Goal: Ask a question

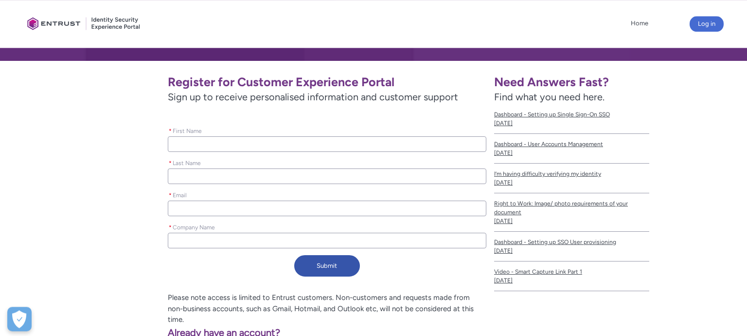
scroll to position [156, 0]
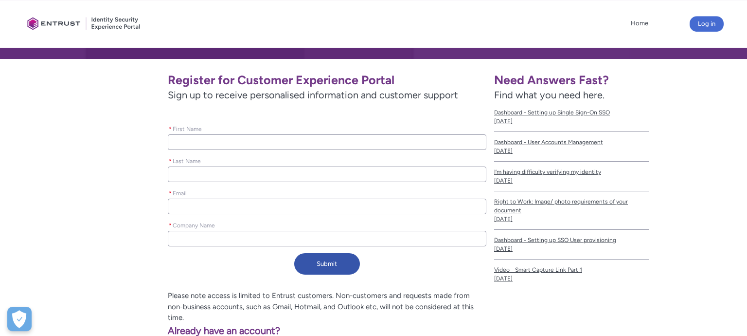
click at [278, 149] on input "* First Name" at bounding box center [327, 142] width 319 height 16
type lightning-primitive-input-simple "e"
type input "e"
type lightning-primitive-input-simple "S"
type input "S"
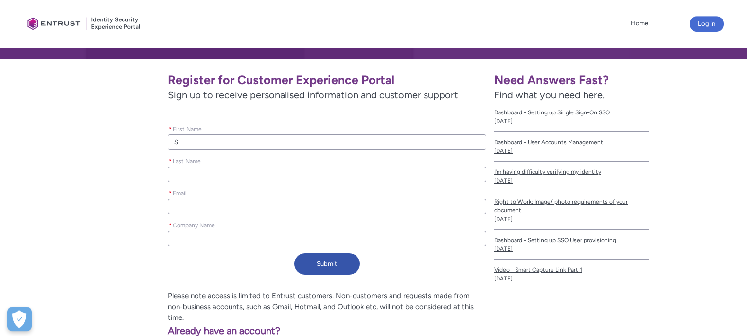
type lightning-primitive-input-simple "Se"
type input "Se"
type lightning-primitive-input-simple "Seb"
type input "Seb"
type lightning-primitive-input-simple "Seba"
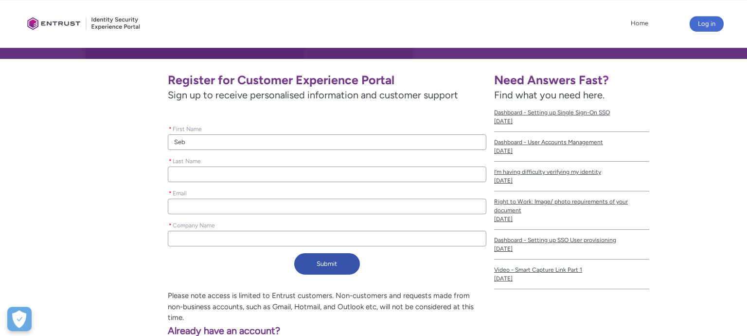
type input "Seba"
type lightning-primitive-input-simple "Sebas"
type input "Sebas"
type lightning-primitive-input-simple "Sebast"
type input "Sebast"
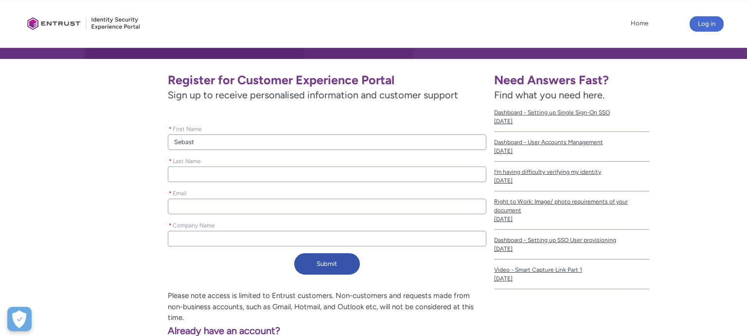
type lightning-primitive-input-simple "Sebasti"
type input "Sebasti"
type lightning-primitive-input-simple "[PERSON_NAME]"
type input "[PERSON_NAME]"
type lightning-primitive-input-simple "[PERSON_NAME]"
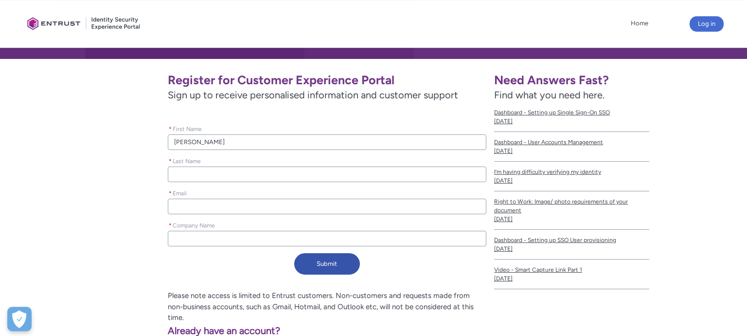
type input "[PERSON_NAME]"
type lightning-primitive-input-simple "K"
type input "K"
type lightning-primitive-input-simple "Ko"
type input "Ko"
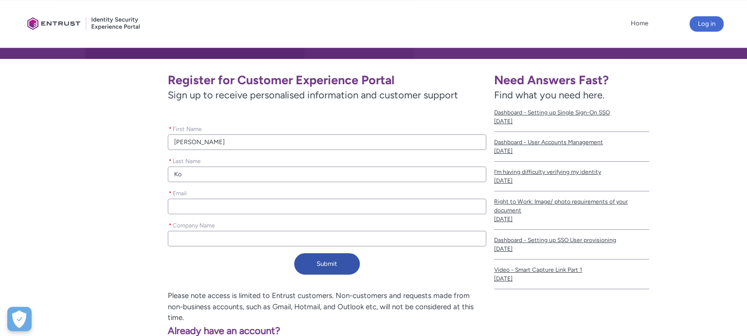
type lightning-primitive-input-simple "Kow"
type input "Kow"
type lightning-primitive-input-simple "Kowa"
type input "Kowa"
type lightning-primitive-input-simple "[PERSON_NAME]"
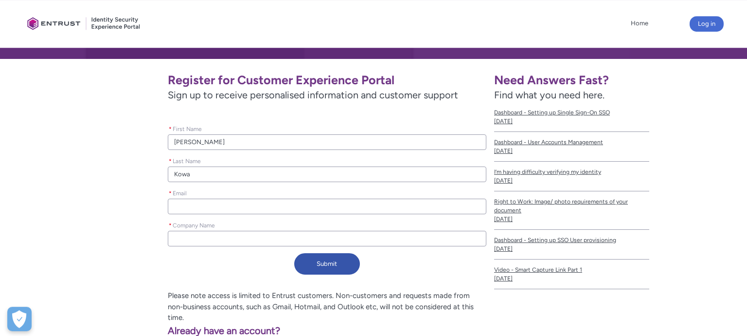
type input "[PERSON_NAME]"
type lightning-primitive-input-simple "Kowalc"
type input "Kowalc"
type lightning-primitive-input-simple "Kowalcz"
type input "Kowalcz"
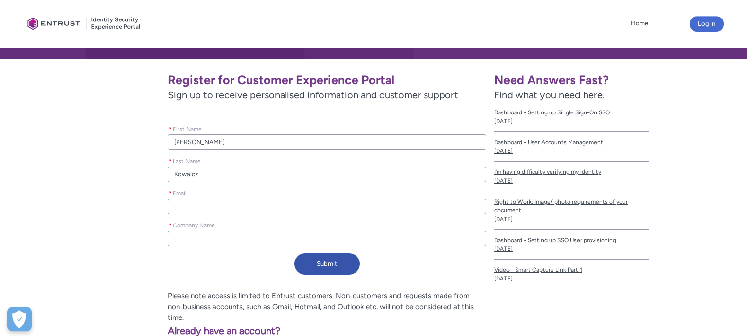
type lightning-primitive-input-simple "Kowalczy"
type input "Kowalczy"
type lightning-primitive-input-simple "[PERSON_NAME]"
type input "[PERSON_NAME]"
type lightning-primitive-input-simple "s"
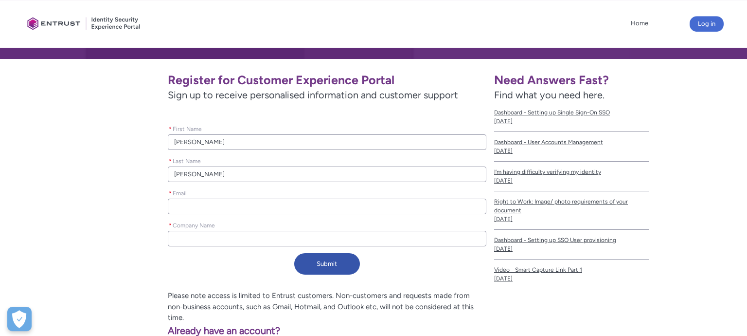
type input "s"
type lightning-primitive-input-simple "se"
type input "se"
type lightning-primitive-input-simple "seb"
type input "seb"
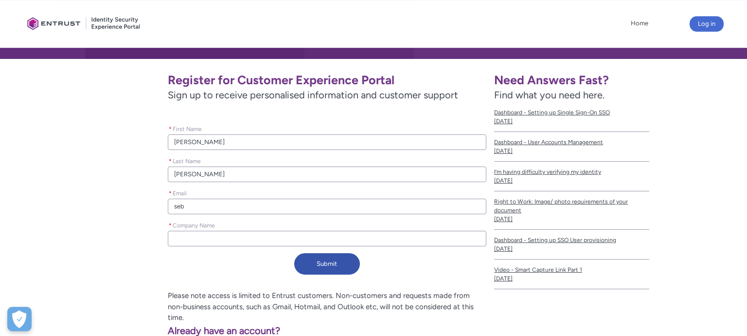
type lightning-primitive-input-simple "seba"
type input "seba"
type lightning-primitive-input-simple "sebas"
type input "sebas"
type lightning-primitive-input-simple "sebast"
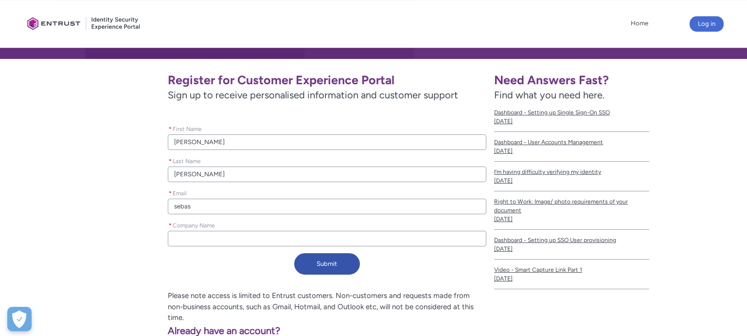
type input "sebast"
type lightning-primitive-input-simple "sebasti"
type input "sebasti"
type lightning-primitive-input-simple "[PERSON_NAME]"
type input "[PERSON_NAME]"
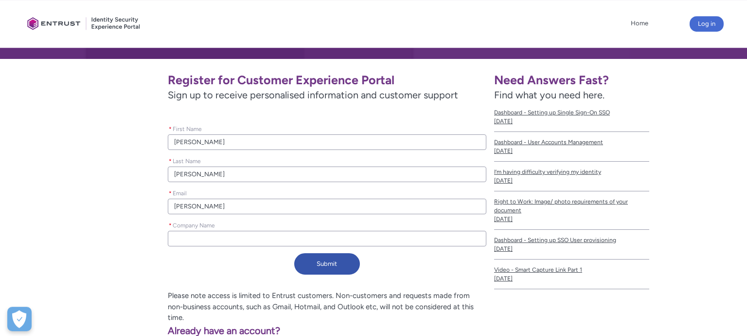
type lightning-primitive-input-simple "[PERSON_NAME]"
type input "[PERSON_NAME]"
type lightning-primitive-input-simple "[PERSON_NAME]."
type input "[PERSON_NAME]."
type lightning-primitive-input-simple "[PERSON_NAME].k"
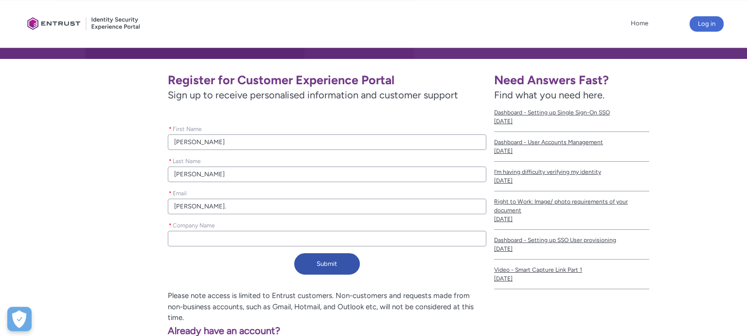
type input "[PERSON_NAME].k"
type lightning-primitive-input-simple "[PERSON_NAME].ko"
type input "[PERSON_NAME].ko"
type lightning-primitive-input-simple "[PERSON_NAME].kow"
type input "[PERSON_NAME].kow"
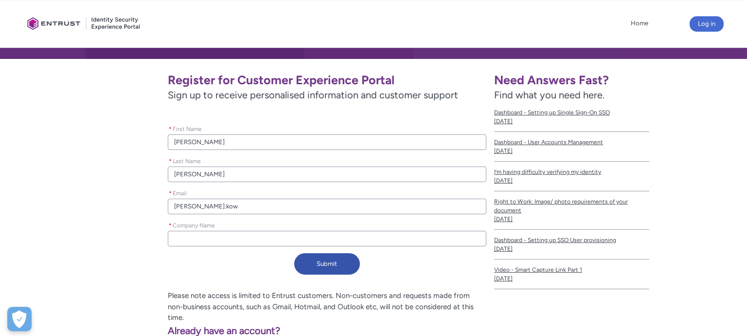
type lightning-primitive-input-simple "[PERSON_NAME].kowa"
type input "[PERSON_NAME].kowa"
type lightning-primitive-input-simple "[PERSON_NAME].[PERSON_NAME]"
type input "[PERSON_NAME].[PERSON_NAME]"
type lightning-primitive-input-simple "[PERSON_NAME].kowalc"
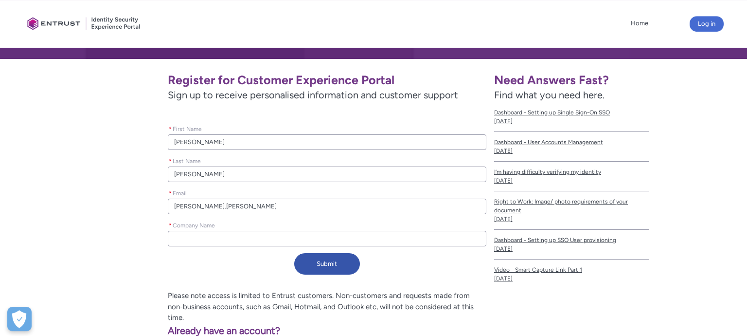
type input "[PERSON_NAME].kowalc"
type lightning-primitive-input-simple "[PERSON_NAME].kowalcz"
type input "[PERSON_NAME].kowalcz"
type lightning-primitive-input-simple "[PERSON_NAME].kowalczy"
type input "[PERSON_NAME].kowalczy"
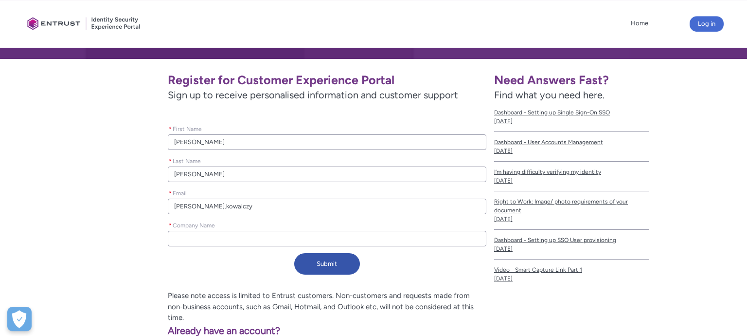
type lightning-primitive-input-simple "[PERSON_NAME].[PERSON_NAME]"
type input "[PERSON_NAME].[PERSON_NAME]"
type lightning-primitive-input-simple "[PERSON_NAME].[PERSON_NAME]@"
type input "[PERSON_NAME].[PERSON_NAME]@"
type lightning-primitive-input-simple "[PERSON_NAME]"
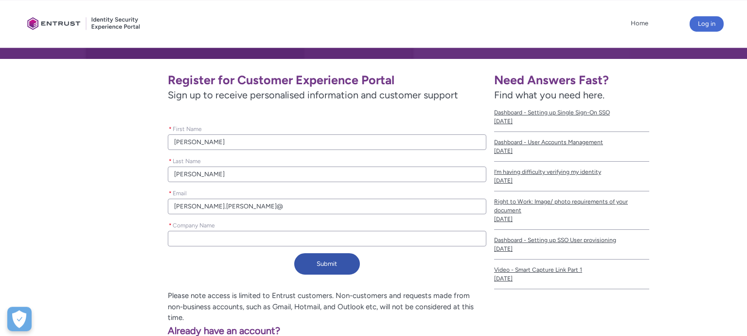
type input "[PERSON_NAME]"
type lightning-primitive-input-simple "[PERSON_NAME]"
type input "[PERSON_NAME]"
type lightning-primitive-input-simple "[PERSON_NAME]"
type input "[PERSON_NAME]"
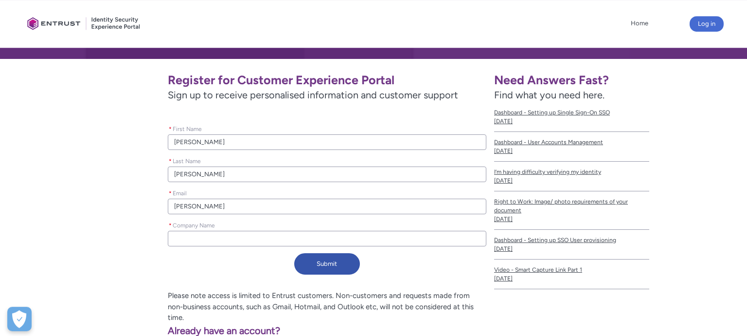
type lightning-primitive-input-simple "[PERSON_NAME]"
type input "[PERSON_NAME]"
type lightning-primitive-input-simple "[PERSON_NAME]"
type input "[PERSON_NAME]"
type lightning-primitive-input-simple "[PERSON_NAME]"
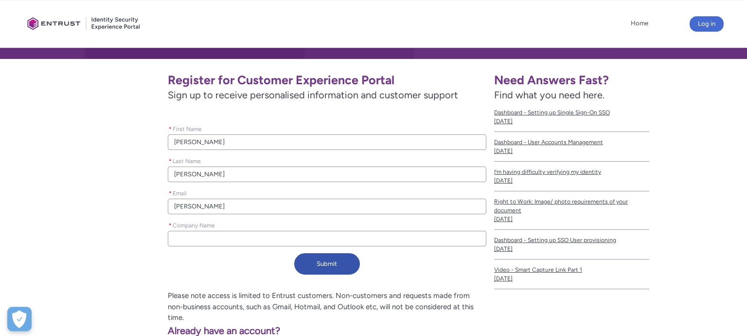
type input "[PERSON_NAME]"
type lightning-primitive-input-simple "[PERSON_NAME]."
type input "[PERSON_NAME]."
type lightning-primitive-input-simple "[PERSON_NAME]"
type input "[PERSON_NAME]"
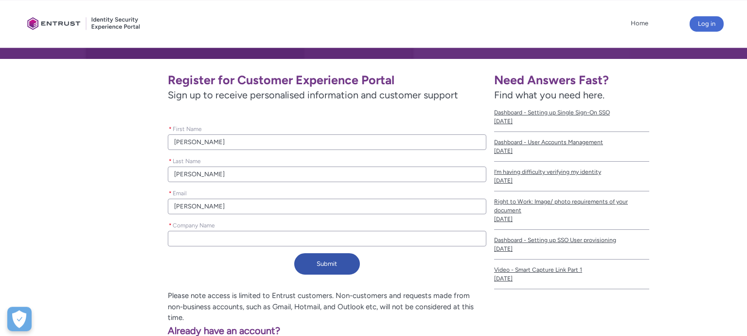
type lightning-primitive-input-simple "[PERSON_NAME][EMAIL_ADDRESS][DOMAIN_NAME]"
type input "[PERSON_NAME][EMAIL_ADDRESS][DOMAIN_NAME]"
type lightning-primitive-input-simple "M"
type input "M"
type lightning-primitive-input-simple "MV"
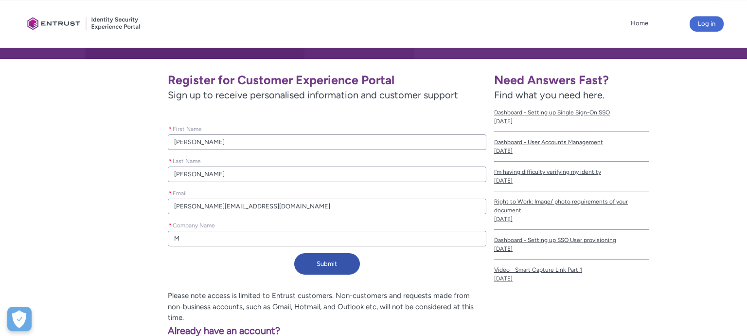
type input "MV"
type lightning-primitive-input-simple "MVN"
type input "MVN"
type lightning-primitive-input-simple "MVNE"
type input "MVNE"
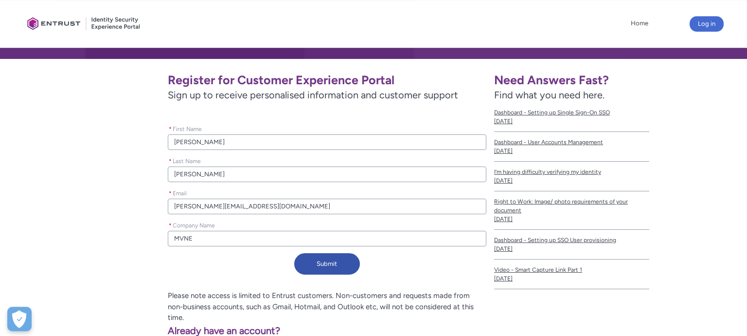
type lightning-primitive-input-simple "MVNE."
type input "MVNE."
type lightning-primitive-input-simple "MVNE.P"
type input "MVNE.P"
type lightning-primitive-input-simple "[DOMAIN_NAME]"
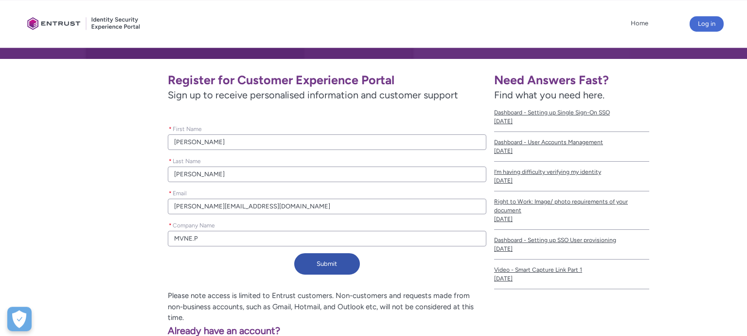
type input "[DOMAIN_NAME]"
type lightning-primitive-input-simple "[DOMAIN_NAME]"
type input "[DOMAIN_NAME]"
type lightning-primitive-input-simple "[DOMAIN_NAME] S"
type input "[DOMAIN_NAME] S"
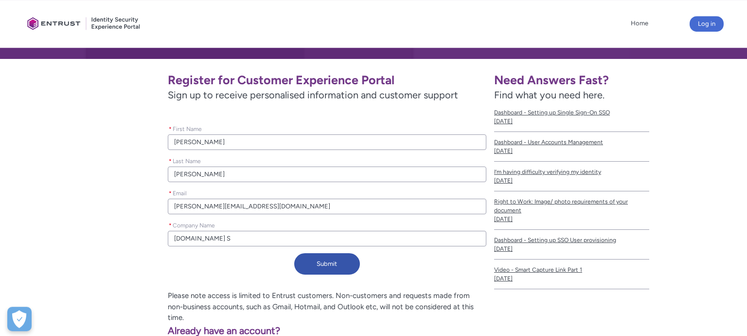
type lightning-primitive-input-simple "[DOMAIN_NAME] SP"
type input "[DOMAIN_NAME] SP"
type lightning-primitive-input-simple "[DOMAIN_NAME] SP."
type input "[DOMAIN_NAME] SP."
type lightning-primitive-input-simple "[DOMAIN_NAME] SP"
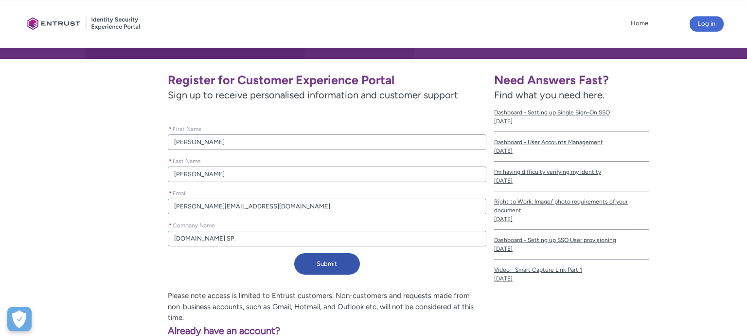
type input "[DOMAIN_NAME] SP"
type lightning-primitive-input-simple "[DOMAIN_NAME] S"
type input "[DOMAIN_NAME] S"
type lightning-primitive-input-simple "[DOMAIN_NAME] Sp"
type input "[DOMAIN_NAME] Sp"
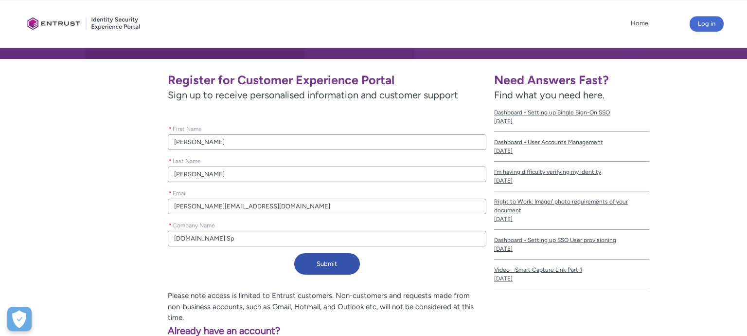
type lightning-primitive-input-simple "[DOMAIN_NAME] Sp."
type input "[DOMAIN_NAME] Sp."
type lightning-primitive-input-simple "[DOMAIN_NAME] Sp."
type input "[DOMAIN_NAME] Sp."
type lightning-primitive-input-simple "[DOMAIN_NAME] Sp. z"
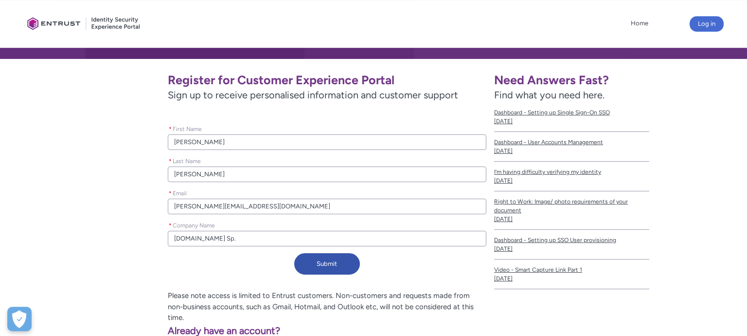
type input "[DOMAIN_NAME] Sp. z"
type lightning-primitive-input-simple "[DOMAIN_NAME] Sp. z"
type input "[DOMAIN_NAME] Sp. z"
type lightning-primitive-input-simple "[DOMAIN_NAME] Sp. z ."
type input "[DOMAIN_NAME] Sp. z ."
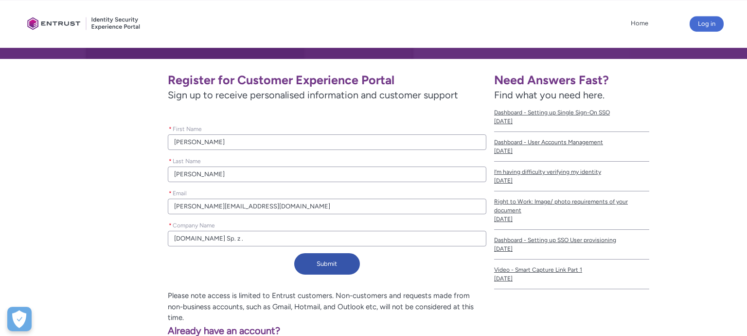
type lightning-primitive-input-simple "[DOMAIN_NAME] Sp. z .p"
type input "[DOMAIN_NAME] Sp. z .p"
type lightning-primitive-input-simple "[DOMAIN_NAME] Sp. z ."
type input "[DOMAIN_NAME] Sp. z ."
type lightning-primitive-input-simple "[DOMAIN_NAME] Sp. z"
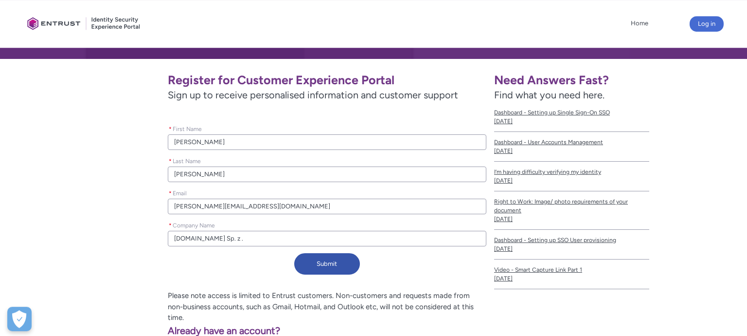
type input "[DOMAIN_NAME] Sp. z"
type lightning-primitive-input-simple "[DOMAIN_NAME] Sp. z p"
type input "[DOMAIN_NAME] Sp. z p"
type lightning-primitive-input-simple "[DOMAIN_NAME] Sp. z p."
type input "[DOMAIN_NAME] Sp. z p."
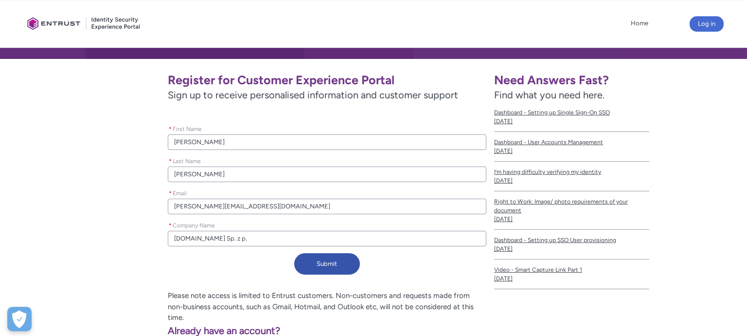
type lightning-primitive-input-simple "[DOMAIN_NAME] Sp. z p"
type input "[DOMAIN_NAME] Sp. z p"
type lightning-primitive-input-simple "[DOMAIN_NAME] Sp. z"
type input "[DOMAIN_NAME] Sp. z"
type lightning-primitive-input-simple "[DOMAIN_NAME] Sp. z o"
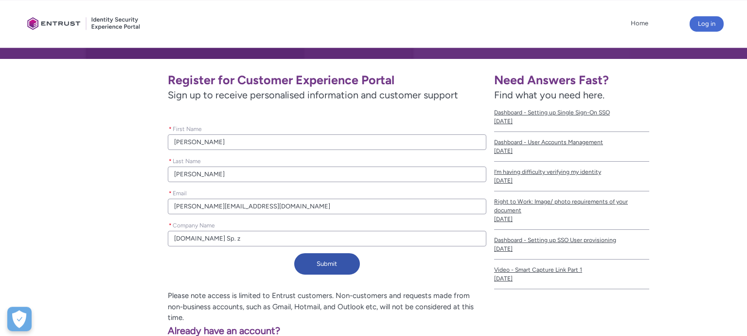
type input "[DOMAIN_NAME] Sp. z o"
type lightning-primitive-input-simple "[DOMAIN_NAME] Sp. z o."
type input "[DOMAIN_NAME] Sp. z o."
type lightning-primitive-input-simple "[DOMAIN_NAME] Sp. z o."
type input "[DOMAIN_NAME] Sp. z o."
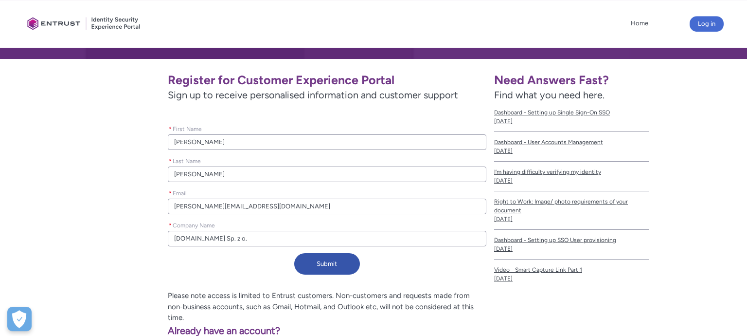
type lightning-primitive-input-simple "[DOMAIN_NAME] Sp. z o. o"
type input "[DOMAIN_NAME] Sp. z o. o"
type lightning-primitive-input-simple "[DOMAIN_NAME] Sp. z o. o."
type input "[DOMAIN_NAME] Sp. z o. o."
click at [338, 268] on button "Submit" at bounding box center [327, 263] width 66 height 21
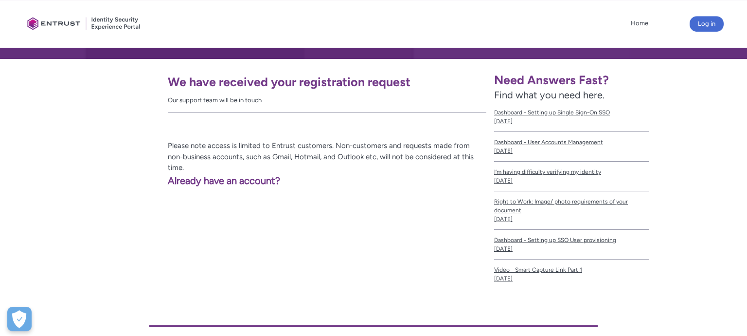
click at [357, 146] on p "Please note access is limited to Entrust customers. Non-customers and requests …" at bounding box center [258, 156] width 455 height 33
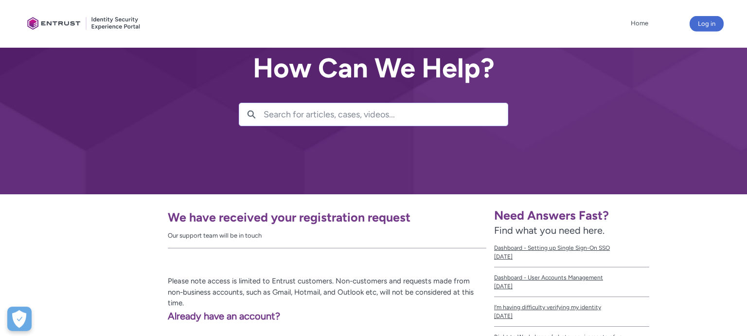
scroll to position [25, 0]
